Goal: Use online tool/utility: Utilize a website feature to perform a specific function

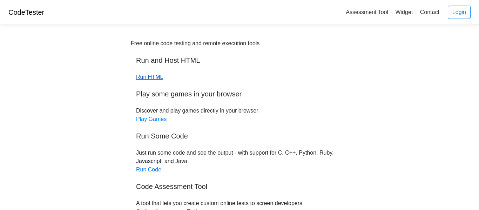
click at [147, 76] on link "Run HTML" at bounding box center [149, 77] width 27 height 6
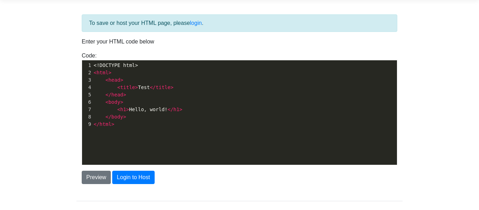
scroll to position [25, 0]
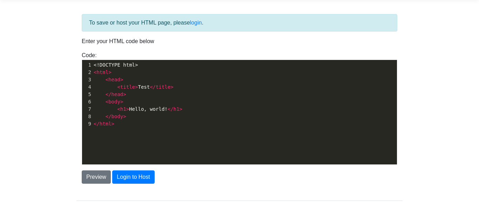
click at [125, 135] on div "xxxxxxxxxx 1 <!DOCTYPE html> 2 < html > 3 < head > 4 < title > Test </ title > …" at bounding box center [245, 117] width 326 height 115
click at [125, 126] on pre "</ html >" at bounding box center [244, 123] width 305 height 7
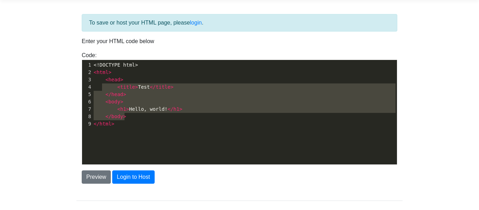
type textarea "<html> <head> <title>Test</title> </head> <body> <h1>Hello, world!</h1> </body>"
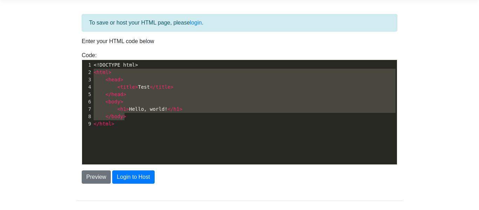
drag, startPoint x: 170, startPoint y: 117, endPoint x: 89, endPoint y: 69, distance: 94.4
click at [92, 69] on div "1 <!DOCTYPE html> 2 < html > 3 < head > 4 < title > Test </ title > 5 </ head >…" at bounding box center [244, 94] width 305 height 66
click at [89, 67] on div "1" at bounding box center [87, 64] width 10 height 7
click at [93, 66] on pre "<!DOCTYPE html>" at bounding box center [244, 64] width 305 height 7
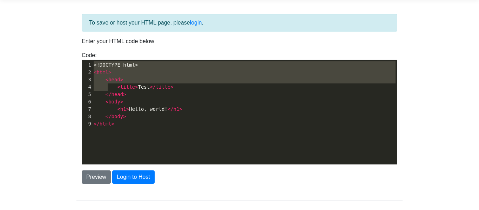
type textarea "<!DOCTYPE html> <html> <head> <title>Test</title> </head> <body> <h1>Hello, wor…"
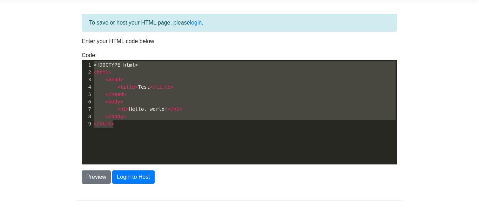
drag, startPoint x: 93, startPoint y: 67, endPoint x: 143, endPoint y: 166, distance: 111.4
click at [143, 166] on div "To save or host your HTML page, please login . Enter your HTML code below Code:…" at bounding box center [239, 99] width 326 height 170
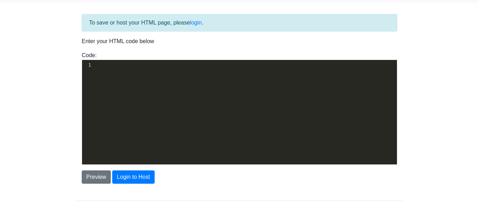
type textarea "​"
paste textarea
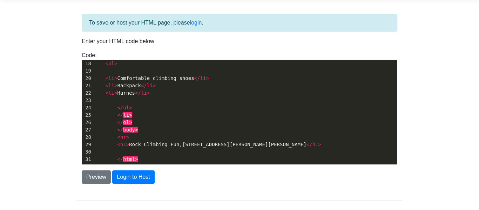
scroll to position [164, 0]
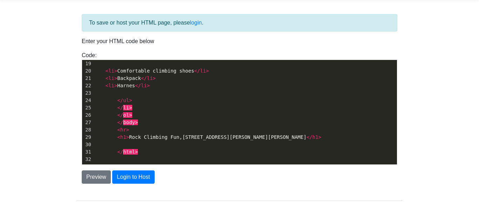
click at [132, 188] on div "To save or host your HTML page, please login . Enter your HTML code below Code:…" at bounding box center [239, 116] width 337 height 222
click at [132, 181] on button "Login to Host" at bounding box center [133, 177] width 42 height 13
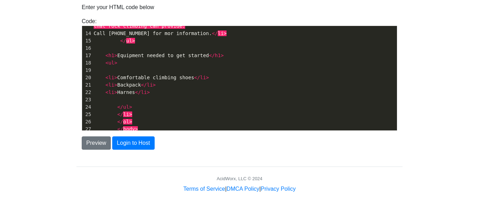
scroll to position [123, 0]
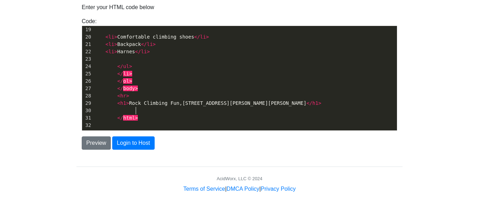
click at [144, 114] on pre "</ html >" at bounding box center [244, 117] width 305 height 7
click at [96, 142] on button "Preview" at bounding box center [96, 142] width 29 height 13
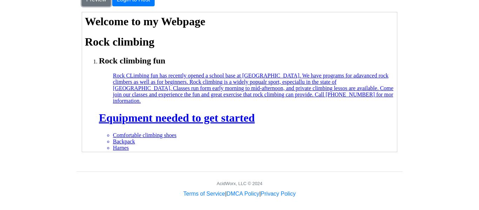
scroll to position [32, 0]
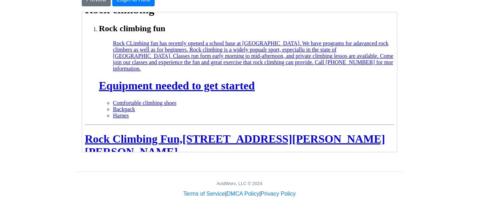
click at [214, 137] on h1 "Rock Climbing Fun,3737 Harrison Lane,Lssawak,WA 98000" at bounding box center [239, 145] width 309 height 26
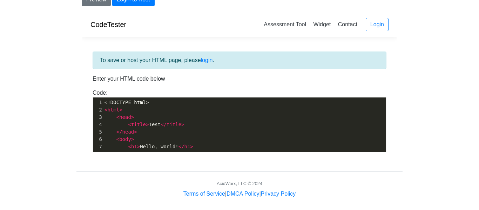
scroll to position [130, 0]
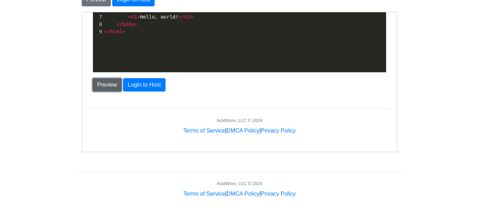
click at [114, 80] on button "Preview" at bounding box center [106, 84] width 29 height 13
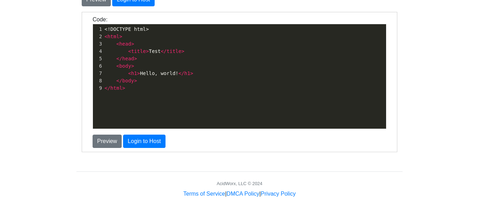
scroll to position [2, 0]
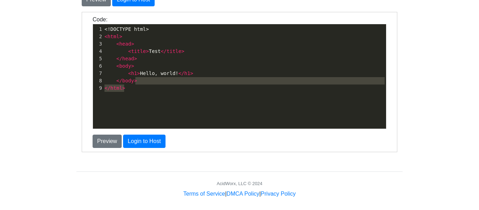
type textarea "<!DOCTYPE html> <html> <head> <title>Test</title> </head> <body> <h1>Hello, wor…"
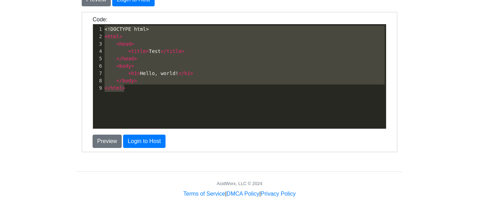
drag, startPoint x: 148, startPoint y: 88, endPoint x: 89, endPoint y: 19, distance: 91.1
click at [89, 19] on div "Code: <!DOCTYPE html> <html> <head> <title>Test</title> </head> <body> <h1>Hell…" at bounding box center [239, 72] width 305 height 114
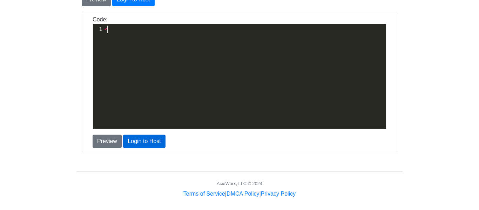
scroll to position [2, 2]
type textarea "<"
type textarea "Co"
type textarea "DOCTYPE"
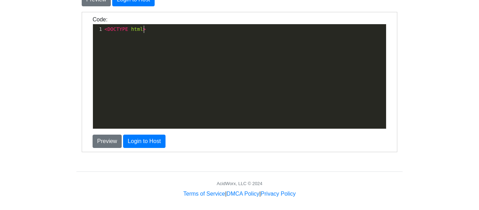
scroll to position [2, 16]
type textarea "html>"
type textarea "<html>"
type textarea "<head>"
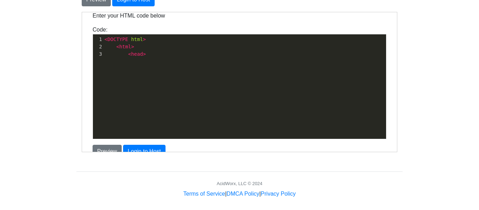
scroll to position [87, 0]
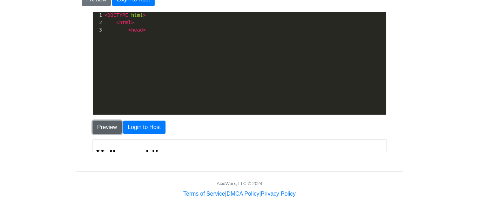
click at [110, 126] on button "Preview" at bounding box center [106, 126] width 29 height 13
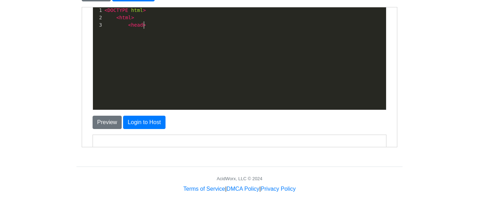
scroll to position [85, 0]
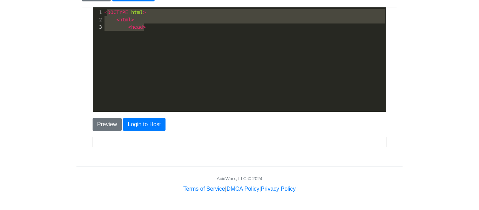
type textarea "<DOCTYPE html> <html> <head>"
drag, startPoint x: 150, startPoint y: 21, endPoint x: 100, endPoint y: 12, distance: 51.1
click at [103, 12] on div "1 < DOCTYPE html > 2 < html > 3 < head >" at bounding box center [244, 19] width 283 height 22
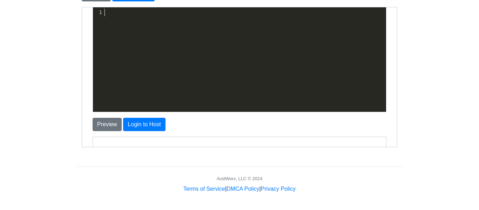
type textarea "​"
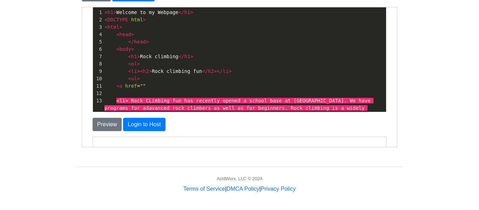
scroll to position [156, 0]
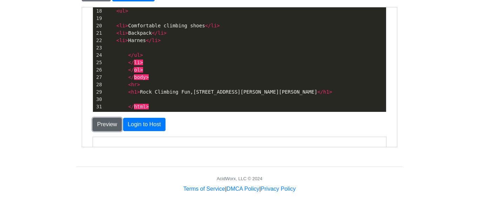
click at [110, 127] on button "Preview" at bounding box center [106, 124] width 29 height 13
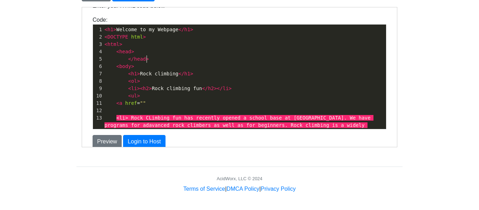
scroll to position [1, 0]
type textarea "<head> </head>"
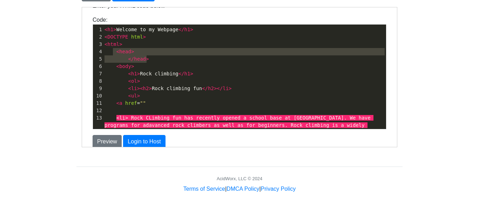
drag, startPoint x: 155, startPoint y: 62, endPoint x: 112, endPoint y: 50, distance: 44.2
click at [112, 50] on div "1 < h1 > Welcome to my Webpage </ h1 > 2 < DOCTYPE html > 3 < html > 4 < head >…" at bounding box center [244, 155] width 283 height 258
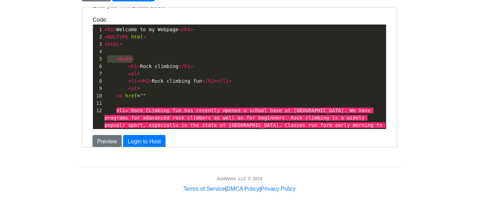
type textarea "<body>"
drag, startPoint x: 137, startPoint y: 59, endPoint x: 104, endPoint y: 60, distance: 32.7
click at [104, 60] on pre "< body >" at bounding box center [244, 58] width 283 height 7
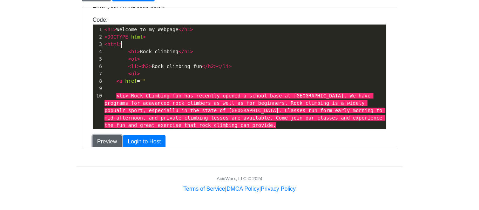
click at [111, 141] on button "Preview" at bounding box center [106, 141] width 29 height 13
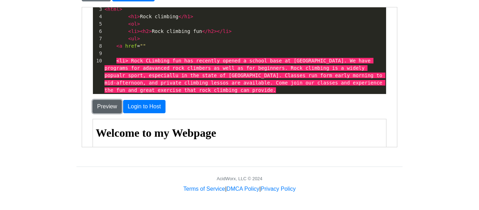
scroll to position [132, 0]
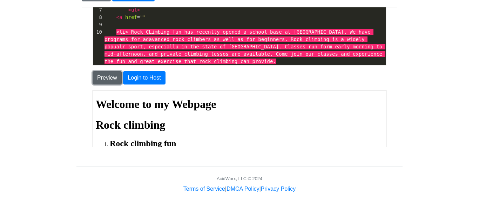
click at [104, 76] on button "Preview" at bounding box center [106, 77] width 29 height 13
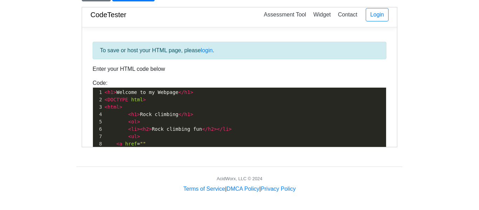
scroll to position [0, 0]
click at [178, 114] on span "</" at bounding box center [181, 115] width 6 height 6
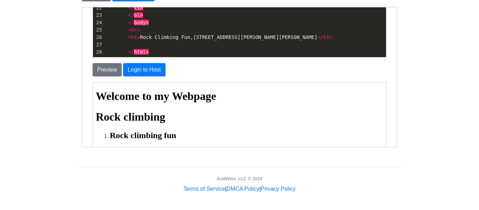
scroll to position [1, 0]
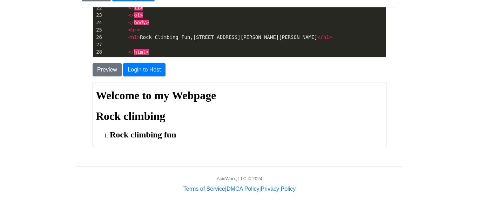
type textarea "fun"
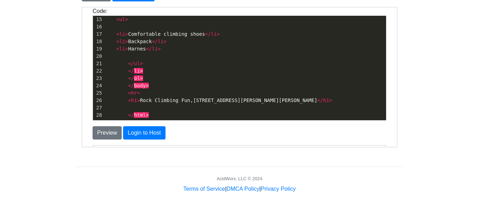
scroll to position [77, 0]
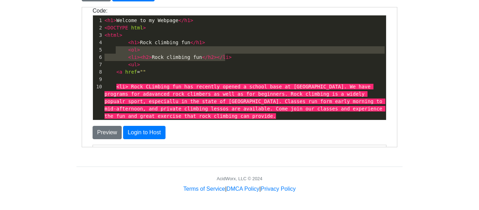
type textarea "<ol> <li><h2>Rock climbing fun</h2></li>"
drag, startPoint x: 233, startPoint y: 57, endPoint x: 118, endPoint y: 50, distance: 115.7
click at [118, 50] on div "1 < h1 > Welcome to my Webpage </ h1 > 2 < DOCTYPE html > 3 < html > 4 < h1 > R…" at bounding box center [244, 134] width 283 height 236
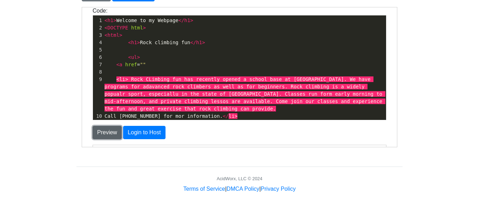
click at [111, 131] on button "Preview" at bounding box center [106, 132] width 29 height 13
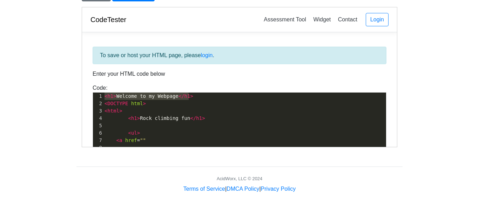
drag, startPoint x: 217, startPoint y: 98, endPoint x: 101, endPoint y: 97, distance: 115.8
click at [103, 97] on div "1 < h1 > Welcome to my Webpage </ h1 >" at bounding box center [244, 95] width 283 height 7
type textarea "\"
click at [104, 101] on span "<" at bounding box center [105, 103] width 3 height 6
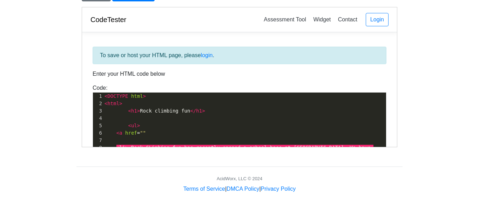
click at [131, 120] on pre at bounding box center [244, 117] width 283 height 7
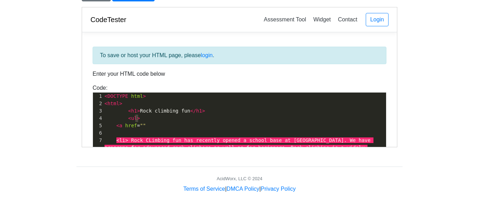
type textarea "<ul>"
drag, startPoint x: 143, startPoint y: 119, endPoint x: 122, endPoint y: 119, distance: 20.4
click at [122, 119] on pre "< ul >" at bounding box center [244, 117] width 283 height 7
type textarea "<a href="""
drag, startPoint x: 149, startPoint y: 125, endPoint x: 104, endPoint y: 126, distance: 45.3
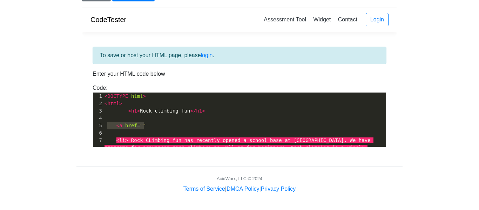
click at [104, 126] on pre "< a href = """ at bounding box center [244, 125] width 283 height 7
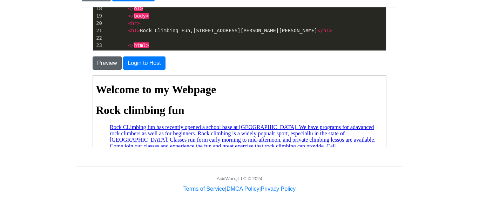
type textarea ">"
click at [109, 65] on button "Preview" at bounding box center [106, 62] width 29 height 13
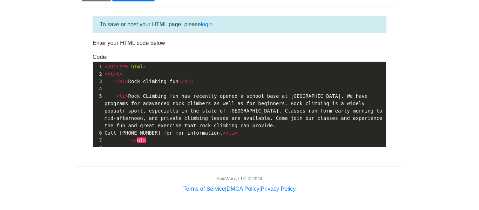
click at [115, 81] on span "< h1 > Rock climbing fun </ h1 >" at bounding box center [148, 81] width 89 height 6
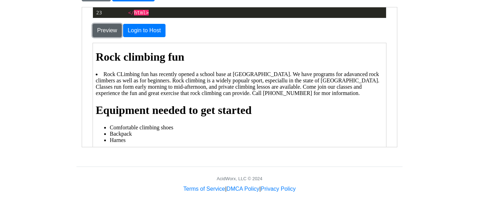
click at [114, 26] on button "Preview" at bounding box center [106, 30] width 29 height 13
click at [103, 34] on button "Preview" at bounding box center [106, 30] width 29 height 13
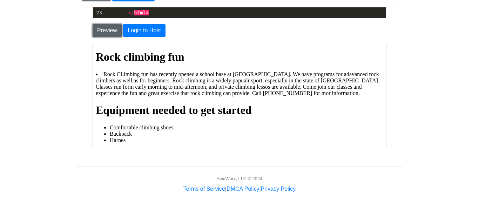
click at [103, 34] on button "Preview" at bounding box center [106, 30] width 29 height 13
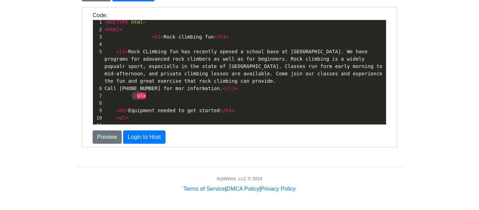
type textarea "</ul>"
drag, startPoint x: 149, startPoint y: 96, endPoint x: 128, endPoint y: 96, distance: 20.7
click at [128, 96] on pre "</ ul >" at bounding box center [244, 95] width 283 height 7
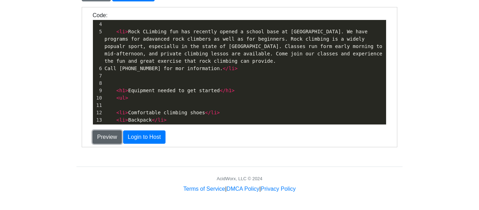
click at [108, 139] on button "Preview" at bounding box center [106, 136] width 29 height 13
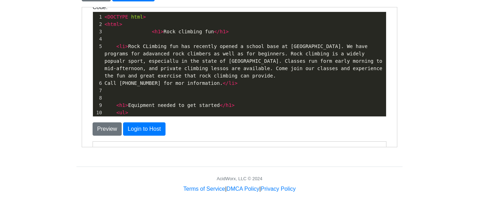
click at [148, 30] on span at bounding box center [146, 31] width 12 height 7
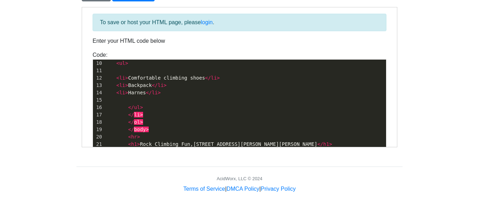
click at [115, 75] on span "< li > Comfortable climbing shoes </ li >" at bounding box center [161, 78] width 115 height 6
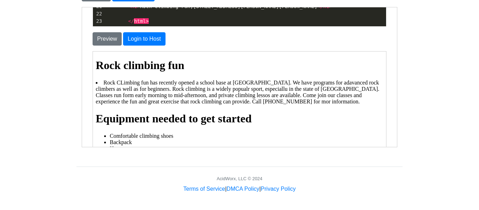
click at [97, 60] on h1 "Rock climbing fun" at bounding box center [239, 65] width 288 height 13
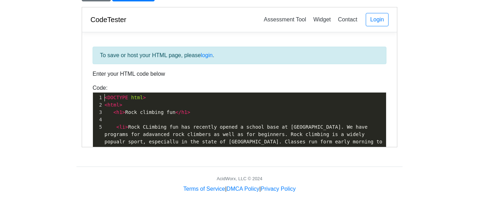
type textarea "<DOCTYPE html> <html> <h1>Rock climbing fun</h1> <li> Rock CLimbing fun has rec…"
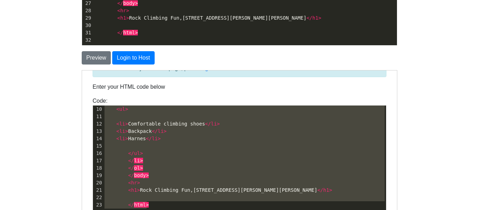
drag, startPoint x: 105, startPoint y: 160, endPoint x: 238, endPoint y: 225, distance: 148.6
type textarea "<DOCTYPE html> <html> <h1>Rock climbing fun</h1> <li> Rock CLimbing fun has rec…"
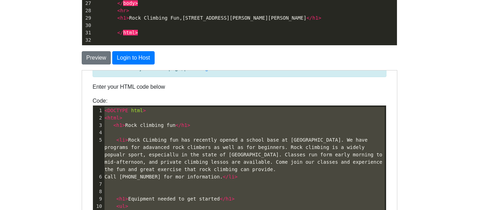
click at [203, 137] on span "< li > Rock CLimbing fun has recently opened a school base at Mount Rainer. We …" at bounding box center [244, 154] width 281 height 35
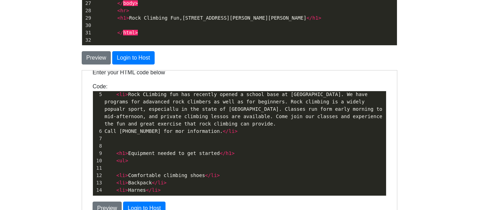
scroll to position [31, 0]
type textarea "</li>"
drag, startPoint x: 267, startPoint y: 133, endPoint x: 248, endPoint y: 132, distance: 19.0
click at [248, 132] on pre "Call 1-800-555-CLIMB for mor information. </ li >" at bounding box center [244, 130] width 283 height 7
click at [234, 124] on pre "< li > Rock CLimbing fun has recently opened a school base at Mount Rainer. We …" at bounding box center [244, 108] width 283 height 37
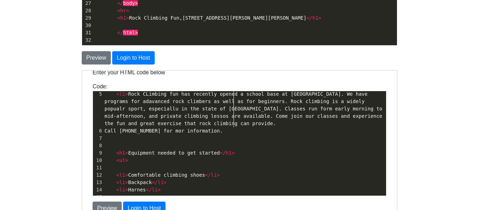
scroll to position [31, 0]
click at [221, 123] on pre "< li > Rock CLimbing fun has recently opened a school base at Mount Rainer. We …" at bounding box center [244, 109] width 283 height 37
type textarea "<"
click at [222, 126] on pre "< li > Rock CLimbing fun has recently opened a school base at Mount Rainer. We …" at bounding box center [244, 109] width 283 height 37
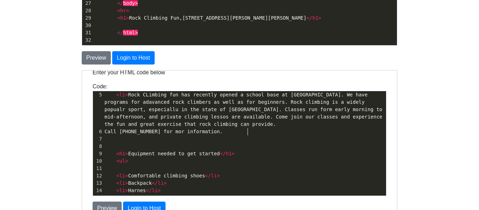
click at [222, 129] on span "Call 1-800-555-CLIMB for mor information." at bounding box center [163, 131] width 118 height 6
click at [217, 126] on pre "< li > Rock CLimbing fun has recently opened a school base at Mount Rainer. We …" at bounding box center [244, 109] width 283 height 37
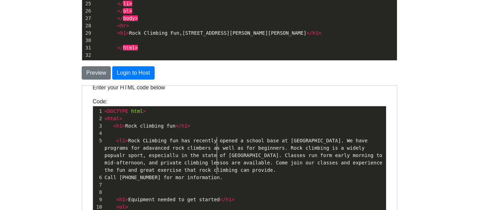
scroll to position [131, 0]
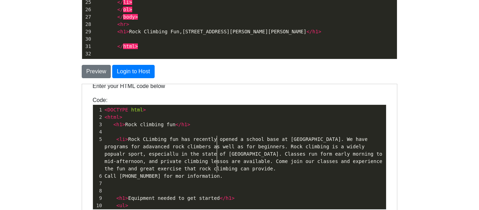
click at [175, 153] on span "< li > Rock CLimbing fun has recently opened a school base at Mount Rainer. We …" at bounding box center [244, 153] width 281 height 35
click at [129, 138] on span "< li > Rock CLimbing fun has recently opened a school base at Mount Rainer. We …" at bounding box center [244, 153] width 281 height 35
type textarea "n"
click at [222, 177] on span "Call 1-800-555-CLIMB for mor information." at bounding box center [163, 176] width 118 height 6
click at [128, 177] on span "Call 1-800-555-CLIMB for mor information." at bounding box center [163, 176] width 118 height 6
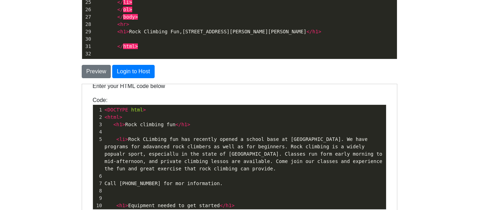
click at [224, 171] on pre "< li > Rock CLimbing fun has recently opened a school base at Mount Rainer. We …" at bounding box center [244, 153] width 283 height 37
click at [216, 172] on pre at bounding box center [244, 175] width 283 height 7
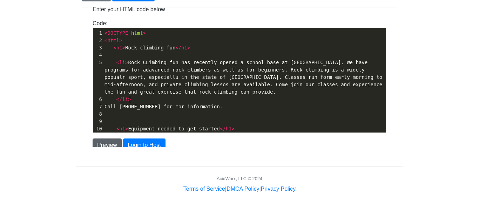
type textarea "</li>"
click at [111, 142] on button "Preview" at bounding box center [106, 144] width 29 height 13
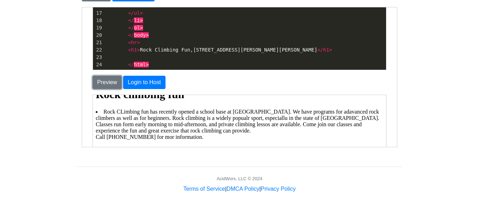
scroll to position [129, 0]
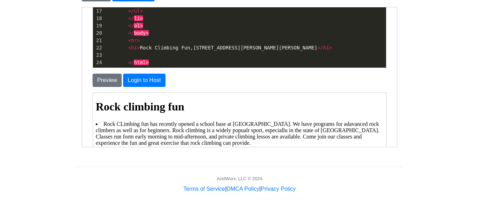
click at [96, 100] on h1 "Rock climbing fun" at bounding box center [239, 106] width 288 height 13
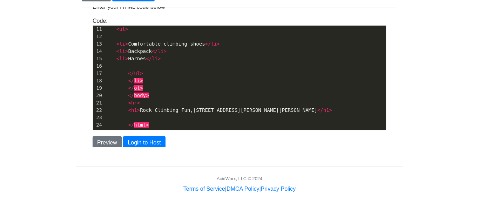
click at [162, 123] on pre "</ html >" at bounding box center [244, 124] width 283 height 7
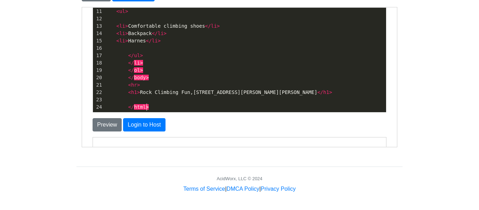
click at [137, 91] on span ">" at bounding box center [138, 92] width 3 height 6
type textarea "title"
click at [338, 93] on span ">" at bounding box center [339, 92] width 3 height 6
type textarea "title"
click at [112, 122] on button "Preview" at bounding box center [106, 124] width 29 height 13
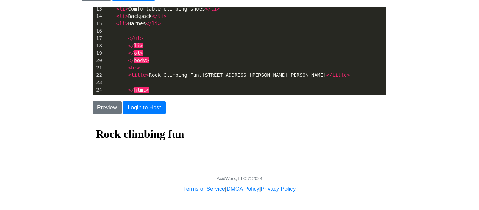
click at [142, 75] on span "title" at bounding box center [138, 75] width 15 height 6
type textarea "h1"
click at [338, 77] on span ">" at bounding box center [339, 75] width 3 height 6
type textarea "h2"
type textarea "1"
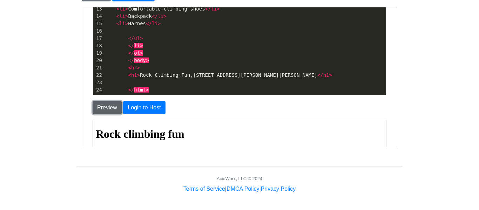
click at [101, 106] on button "Preview" at bounding box center [106, 107] width 29 height 13
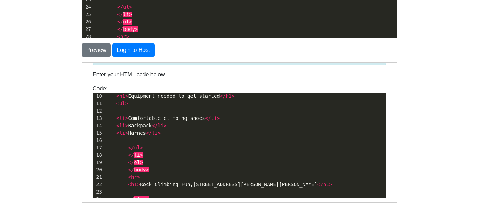
scroll to position [105, 0]
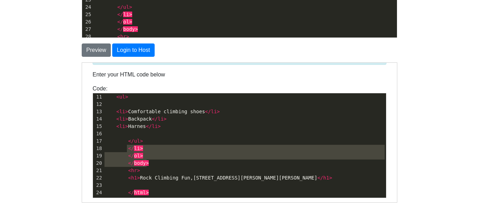
type textarea "/li> </ol> </body>"
drag, startPoint x: 159, startPoint y: 161, endPoint x: 129, endPoint y: 149, distance: 32.7
click at [129, 149] on div "1 < DOCTYPE html > 2 < html > 3 < h1 > Rock climbing fun </ h1 > 4 5 < li > Roc…" at bounding box center [244, 93] width 283 height 206
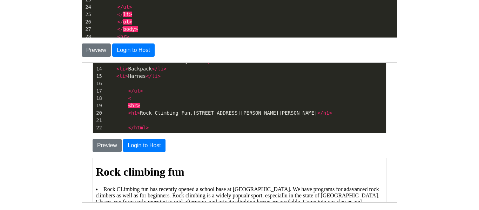
scroll to position [117, 0]
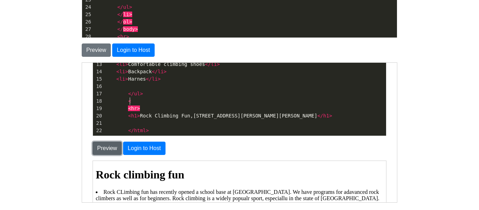
click at [106, 150] on button "Preview" at bounding box center [106, 147] width 29 height 13
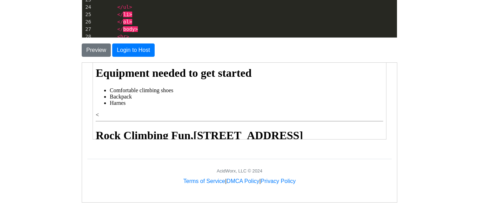
scroll to position [25, 0]
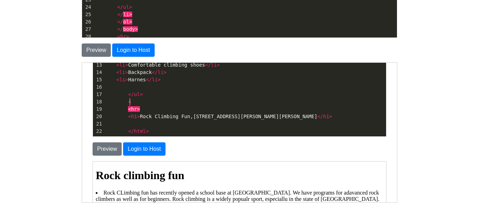
click at [129, 99] on span "<" at bounding box center [129, 102] width 3 height 6
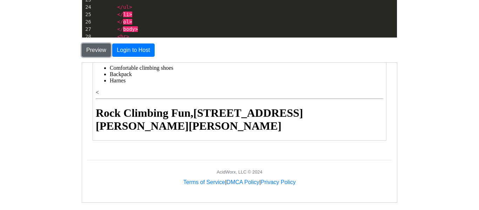
click at [92, 52] on button "Preview" at bounding box center [96, 50] width 29 height 13
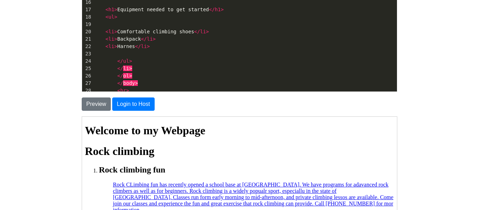
click at [137, 72] on pre "</ ol >" at bounding box center [244, 75] width 305 height 7
click at [146, 80] on pre "</ body >" at bounding box center [244, 83] width 305 height 7
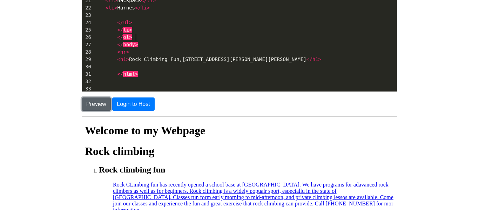
click at [101, 104] on button "Preview" at bounding box center [96, 104] width 29 height 13
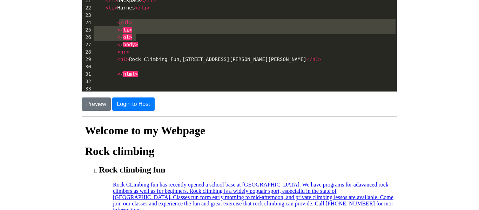
type textarea "</li> </ol> </body>"
drag, startPoint x: 140, startPoint y: 38, endPoint x: 117, endPoint y: 24, distance: 27.0
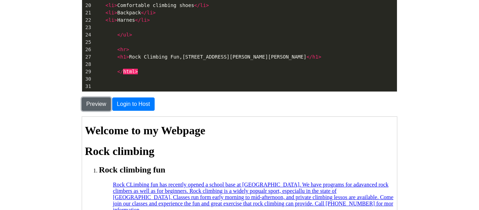
click at [102, 99] on button "Preview" at bounding box center [96, 104] width 29 height 13
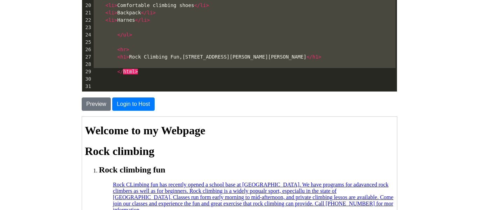
drag, startPoint x: 138, startPoint y: 75, endPoint x: 103, endPoint y: -27, distance: 108.2
click at [103, 0] on html "CodeTester Assessment Tool Widget Contact Login To save or host your HTML page,…" at bounding box center [239, 111] width 479 height 418
type textarea "<li><h2>Rock climbing fun</h2></li> <ul> <a href="" <li> Rock CLimbing fun has …"
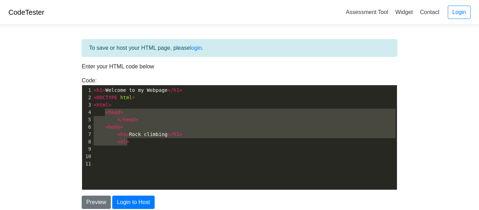
type textarea "<h1>Welcome to my Webpage</h1> <DOCTYPE html> <html> <head> </head> <body> <h1>…"
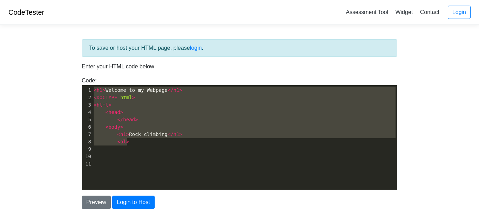
drag, startPoint x: 143, startPoint y: 145, endPoint x: 84, endPoint y: 87, distance: 82.6
click at [92, 87] on div "1 < h1 > Welcome to my Webpage </ h1 > 2 < DOCTYPE html > 3 < html > 4 < head >…" at bounding box center [244, 127] width 305 height 81
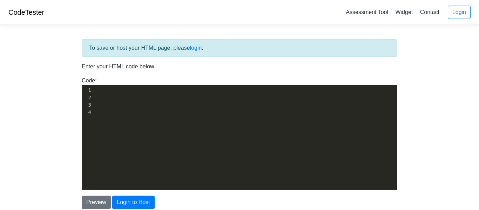
type textarea "​"
paste textarea
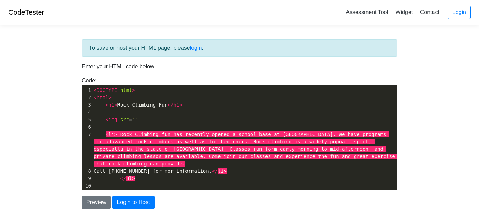
type textarea "<img src="""
drag, startPoint x: 105, startPoint y: 120, endPoint x: 164, endPoint y: 121, distance: 59.3
click at [164, 121] on pre "< img src = """ at bounding box center [244, 119] width 305 height 7
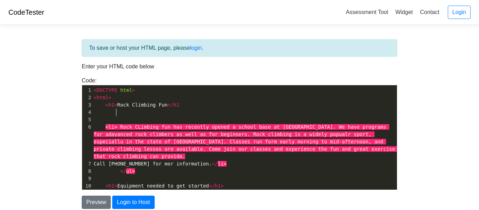
click at [135, 168] on pre "</ ul >" at bounding box center [244, 171] width 305 height 7
click at [180, 105] on pre "< h1 > Rock Climbing Fun </ h1" at bounding box center [244, 104] width 305 height 7
type textarea ">"
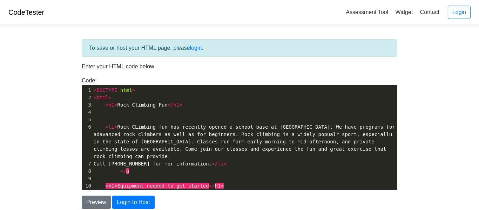
click at [141, 168] on pre "</ u" at bounding box center [244, 171] width 305 height 7
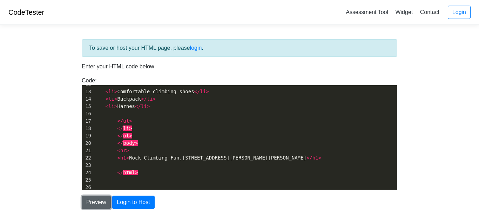
click at [99, 203] on button "Preview" at bounding box center [96, 202] width 29 height 13
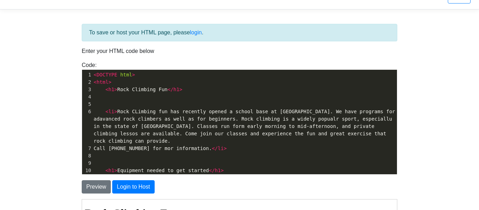
click at [106, 90] on span "<" at bounding box center [107, 90] width 3 height 6
type textarea "<p>"
click at [192, 90] on pre "< p >< h1 > Rock Climbing Fun </ h1 >" at bounding box center [244, 89] width 305 height 7
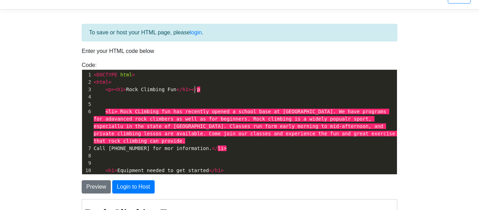
type textarea "</p>"
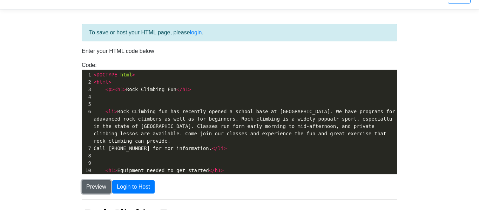
click at [98, 184] on button "Preview" at bounding box center [96, 186] width 29 height 13
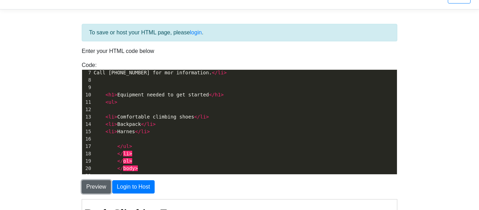
click at [91, 187] on button "Preview" at bounding box center [96, 186] width 29 height 13
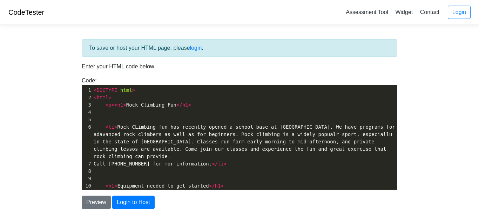
click at [112, 107] on span "><" at bounding box center [115, 105] width 6 height 6
click at [99, 105] on span "<" at bounding box center [97, 105] width 3 height 6
type textarea "<"
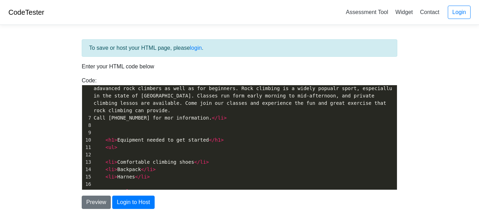
scroll to position [72, 0]
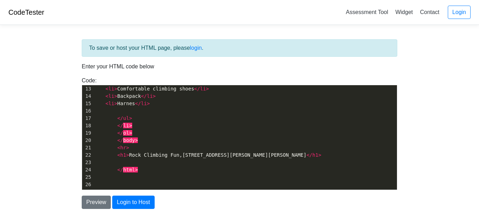
click at [126, 152] on span ">" at bounding box center [127, 155] width 3 height 6
type textarea "6"
click at [313, 152] on span "h1" at bounding box center [316, 155] width 6 height 6
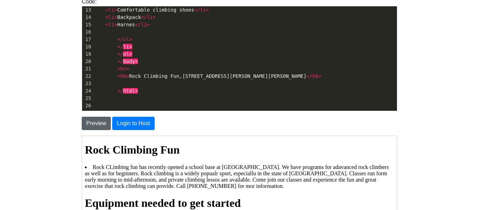
type textarea "6"
click at [104, 122] on button "Preview" at bounding box center [96, 123] width 29 height 13
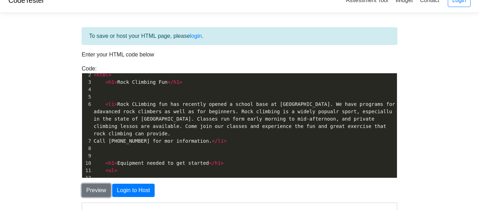
scroll to position [14, 0]
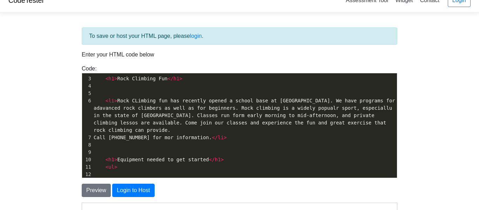
click at [104, 81] on span "< h1 > Rock Climbing Fun </ h1 >" at bounding box center [138, 79] width 89 height 6
type textarea "<center"
type textarea ">"
click at [97, 189] on button "Preview" at bounding box center [96, 190] width 29 height 13
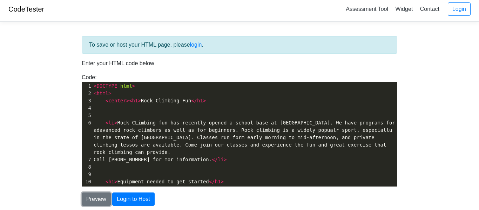
scroll to position [0, 0]
click at [206, 101] on pre "< center >< h1 > Rock Climbing Fun </ h1 >" at bounding box center [244, 101] width 305 height 7
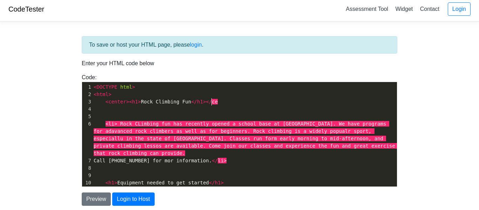
type textarea "</cem"
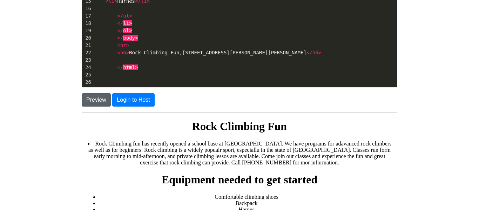
type textarea "nter>"
click at [99, 98] on button "Preview" at bounding box center [96, 99] width 29 height 13
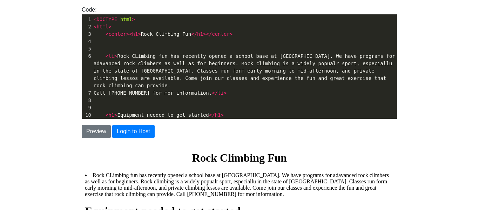
click at [131, 47] on pre at bounding box center [244, 48] width 305 height 7
click at [118, 42] on pre at bounding box center [244, 41] width 305 height 7
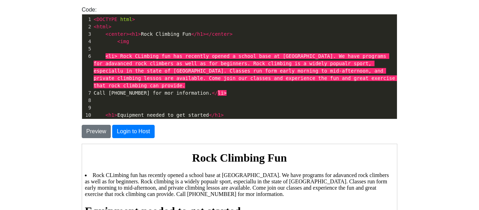
type textarea "<img>"
type textarea "sre"
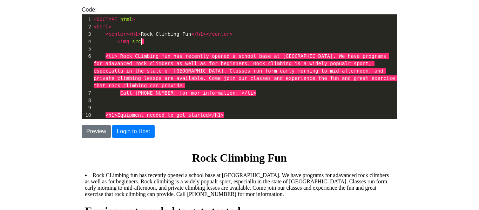
type textarea "rc""
click at [93, 23] on pre "< html >" at bounding box center [244, 26] width 305 height 7
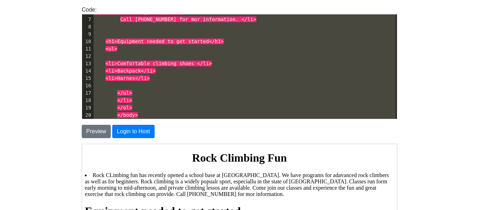
scroll to position [111, 0]
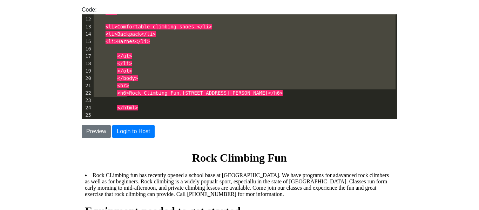
type textarea "<html> <center><h1>Rock Climbing Fun</h1></center> <img src" <li> Rock CLimbing…"
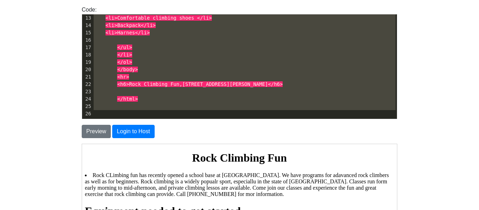
drag, startPoint x: 93, startPoint y: 23, endPoint x: 250, endPoint y: 119, distance: 183.7
click at [250, 119] on div "To save or host your HTML page, please login . Enter your HTML code below Code:…" at bounding box center [239, 127] width 326 height 318
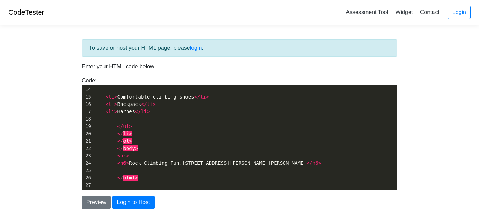
scroll to position [126, 0]
click at [104, 202] on button "Preview" at bounding box center [96, 202] width 29 height 13
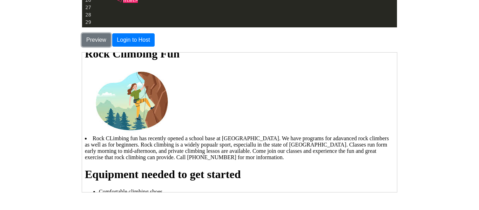
scroll to position [0, 0]
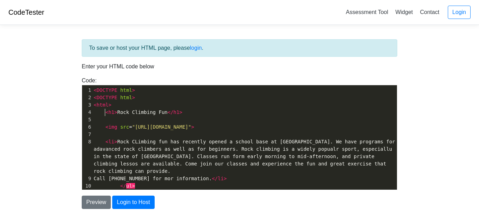
click at [104, 111] on span "< h1 > Rock Climbing Fun </ h1 >" at bounding box center [138, 112] width 89 height 6
type textarea "<center>"
click at [215, 112] on pre "< center >< h1 > Rock Climbing Fun </ h1 >" at bounding box center [244, 112] width 305 height 7
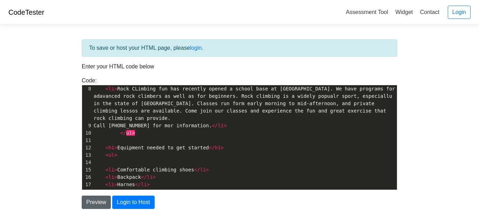
type textarea "</center>"
click at [90, 203] on button "Preview" at bounding box center [96, 202] width 29 height 13
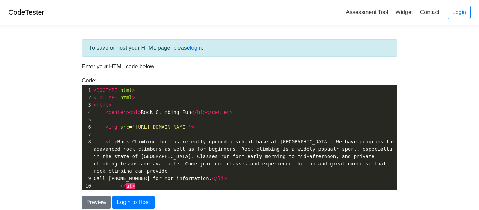
click at [102, 127] on span "< img src = "https://codehs.com/uploads/d510060231a3f7e4be2edd2c665e920d" >" at bounding box center [144, 127] width 101 height 6
type textarea "<center"
type textarea ">"
click at [124, 128] on span "< center >< img src = "https://codehs.com/uploads/d510060231a3f7e4be2edd2c665e9…" at bounding box center [156, 127] width 124 height 6
click at [331, 126] on pre "< center >< img src = "https://codehs.com/uploads/d510060231a3f7e4be2edd2c665e9…" at bounding box center [244, 127] width 305 height 7
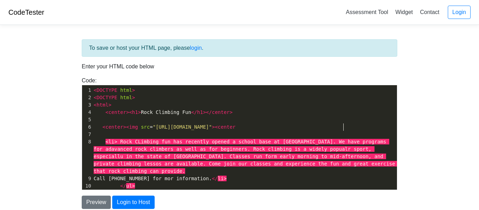
type textarea "<center>"
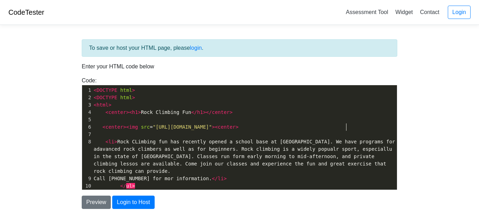
click at [236, 127] on span "center" at bounding box center [227, 127] width 18 height 6
type textarea "/"
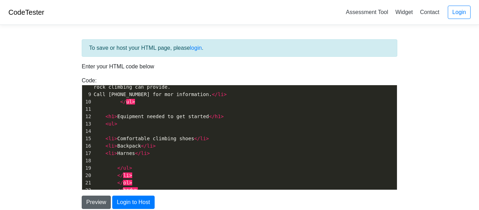
type textarea "/c"
click at [92, 199] on button "Preview" at bounding box center [96, 202] width 29 height 13
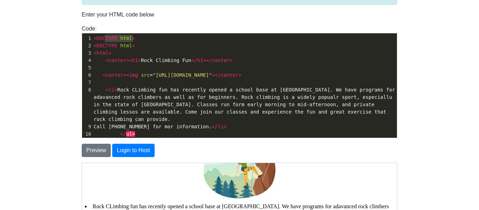
type textarea "<DOCTYPE html>"
drag, startPoint x: 140, startPoint y: 39, endPoint x: 94, endPoint y: 39, distance: 46.3
click at [94, 39] on pre "< DOCTYPE html >" at bounding box center [244, 38] width 305 height 7
click at [94, 44] on span "<" at bounding box center [95, 46] width 3 height 6
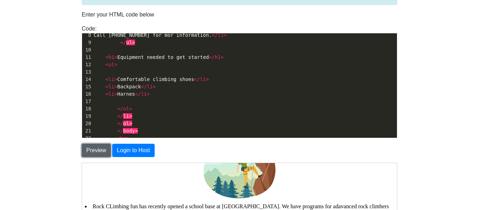
click at [92, 151] on button "Preview" at bounding box center [96, 150] width 29 height 13
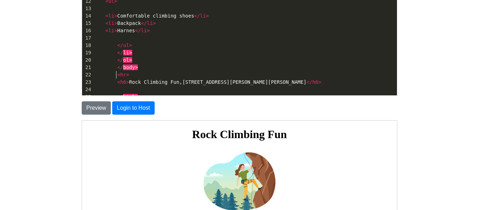
click at [115, 79] on span "< h6 > Rock Climbing Fun,3737 Harrison Lane,Lssawak,WA 98000 </ h6 >" at bounding box center [208, 82] width 228 height 6
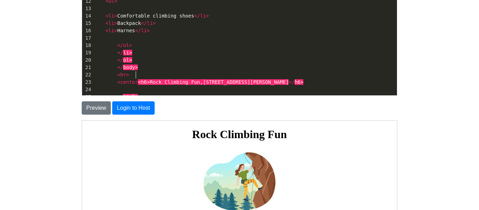
type textarea "<center>"
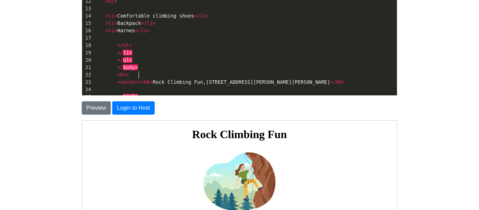
click at [322, 79] on pre "< center >< h6 > Rock Climbing Fun,3737 Harrison Lane,Lssawak,WA 98000 </ h6 >" at bounding box center [244, 82] width 305 height 7
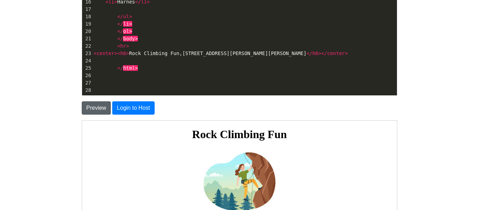
type textarea "</center>"
click at [93, 103] on button "Preview" at bounding box center [96, 107] width 29 height 13
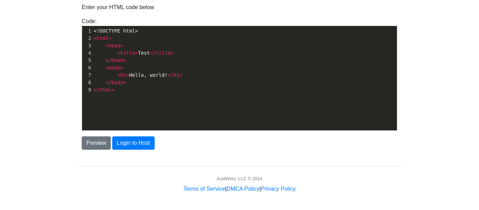
scroll to position [2, 0]
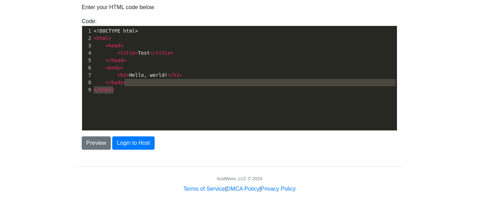
type textarea "<!DOCTYPE html> <html> <head> <title>Test</title> </head> <body> <h1>Hello, wor…"
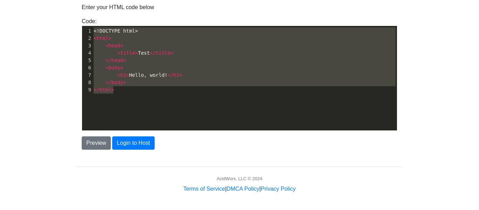
drag, startPoint x: 156, startPoint y: 96, endPoint x: 76, endPoint y: 29, distance: 104.1
click at [76, 29] on div "Code: <!DOCTYPE html> <html> <head> <title>Test</title> </head> <body> <h1>Hell…" at bounding box center [239, 74] width 326 height 114
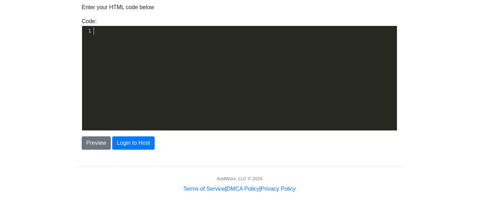
type textarea "​"
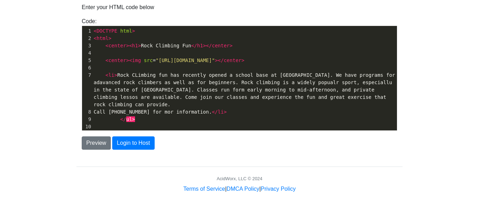
scroll to position [134, 0]
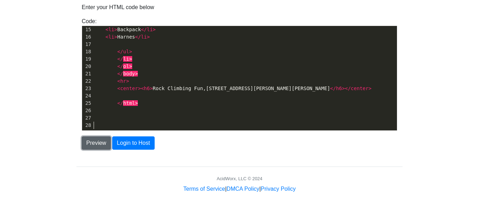
click at [94, 147] on button "Preview" at bounding box center [96, 142] width 29 height 13
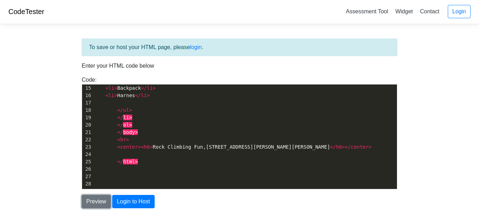
scroll to position [0, 0]
